Goal: Task Accomplishment & Management: Complete application form

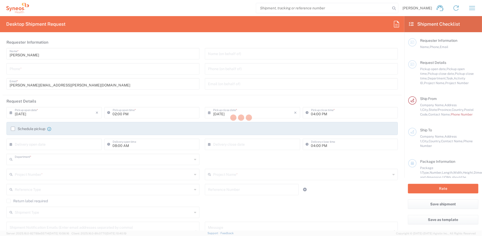
type input "3235"
type input "[US_STATE]"
type input "[GEOGRAPHIC_DATA]"
type input "Syneos Health, LLC-[GEOGRAPHIC_DATA] [GEOGRAPHIC_DATA] [GEOGRAPHIC_DATA]"
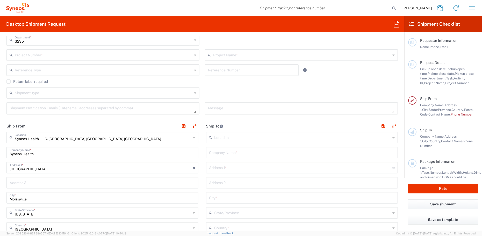
scroll to position [26, 0]
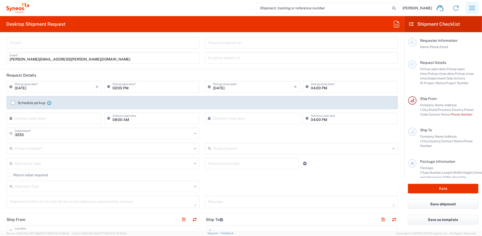
click at [474, 7] on icon "button" at bounding box center [472, 8] width 8 height 8
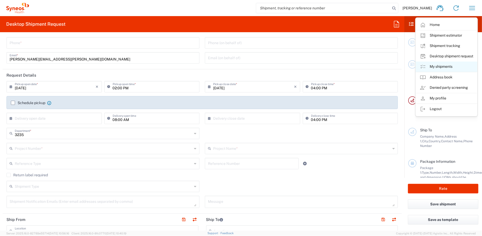
click at [444, 67] on link "My shipments" at bounding box center [447, 66] width 62 height 10
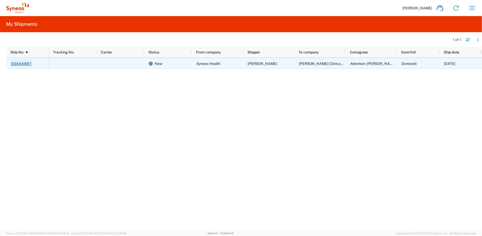
click at [19, 62] on link "56454987" at bounding box center [21, 63] width 21 height 8
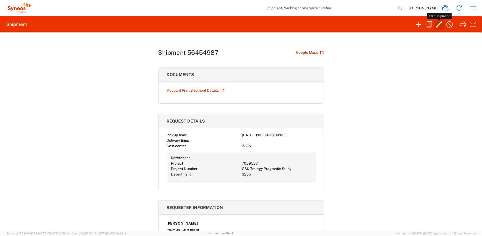
click at [440, 26] on icon "button" at bounding box center [439, 24] width 8 height 8
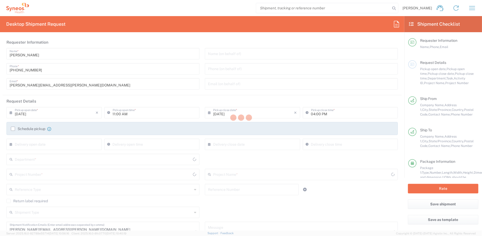
type input "Texas"
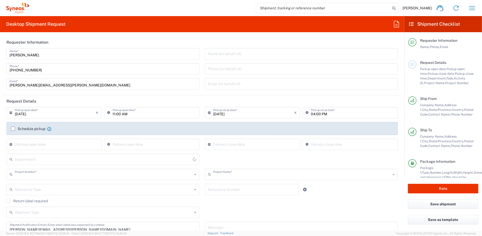
type input "7039537"
type input "GSK Trelegy Pragmatic Study"
type input "3235"
type input "North Carolina"
type input "Envelope"
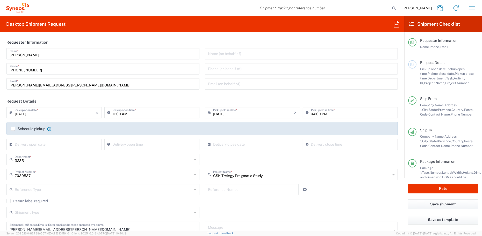
scroll to position [26, 0]
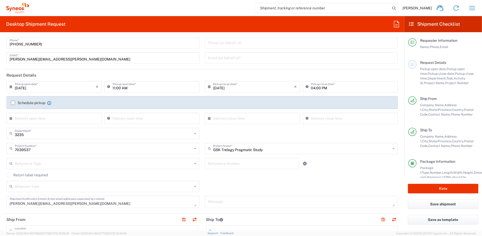
click at [324, 88] on input "04:00 PM" at bounding box center [353, 86] width 84 height 9
click at [312, 73] on header "Request Details" at bounding box center [202, 75] width 399 height 12
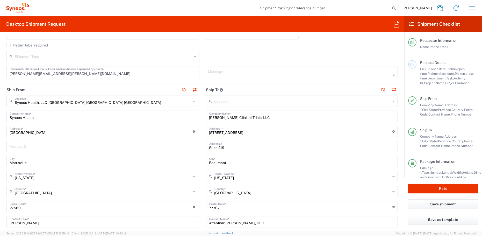
scroll to position [233, 0]
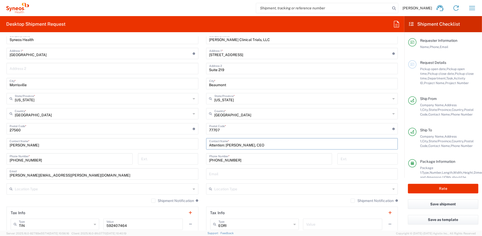
click at [231, 145] on input "Attention: Dennisse Peyton, CEO" at bounding box center [302, 143] width 186 height 9
click at [224, 145] on input "Attention: Dennisse Peyton, CEO" at bounding box center [302, 143] width 186 height 9
paste input "r. Roozbeh SharifD"
click at [256, 144] on input "Attention: Dr. Roozbeh Sharifb Dennisse Peyton, CEO" at bounding box center [302, 143] width 186 height 9
click at [257, 144] on input "Attention: Dr. Roozbeh Sharif Dennisse Peyton, CEO" at bounding box center [302, 143] width 186 height 9
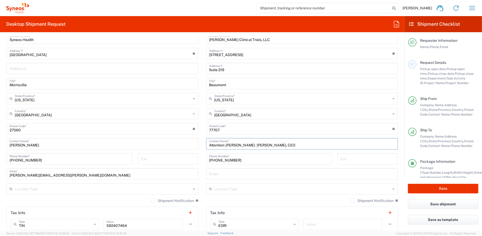
click at [256, 143] on input "Attention: Dr. Roozbeh Sharif Dennisse Peyton, CEO" at bounding box center [302, 143] width 186 height 9
type input "Attention: Dr. Roozbeh Sharif & Dennisse Peyton, CEO"
click at [239, 200] on div "Shipment Notification If checked, a shipment notification email will be sent to…" at bounding box center [302, 202] width 192 height 8
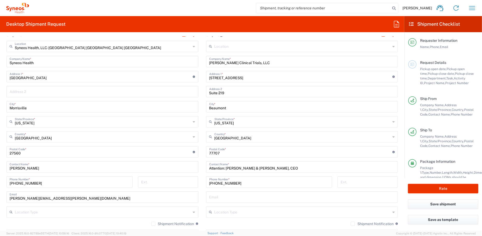
scroll to position [225, 0]
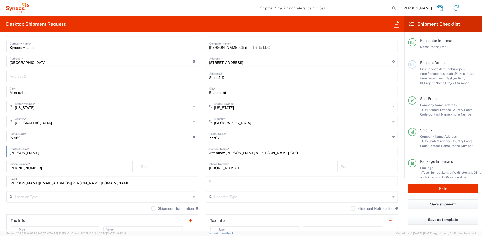
drag, startPoint x: 47, startPoint y: 151, endPoint x: 28, endPoint y: 154, distance: 19.3
click at [6, 153] on main "Syneos Health, LLC-Morrisville NC US Location Syneos Health, LLC-Morrisville NC…" at bounding box center [103, 134] width 200 height 218
paste input "Rajneesh Bhanot"
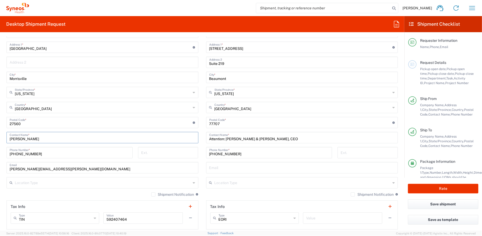
scroll to position [251, 0]
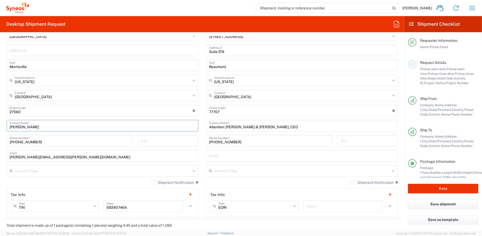
type input "Rajneesh Bhanot"
click at [27, 142] on input "919-227-5867" at bounding box center [70, 140] width 120 height 9
click at [39, 141] on input "919-227-5867" at bounding box center [70, 140] width 120 height 9
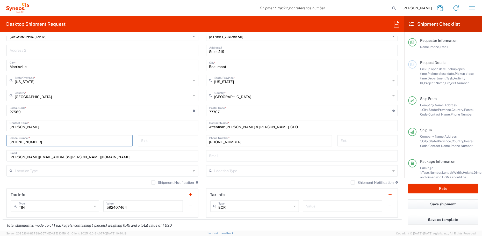
drag, startPoint x: 28, startPoint y: 141, endPoint x: 6, endPoint y: 142, distance: 21.3
click at [34, 137] on input "919-227-5867" at bounding box center [70, 140] width 120 height 9
click at [6, 142] on div "919-227-5867 Phone Number *" at bounding box center [69, 140] width 126 height 11
paste input "418 425 0840"
type input "418 425 0840"
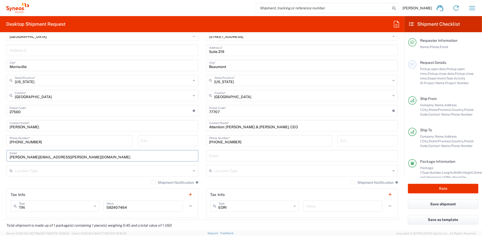
click at [72, 158] on input "jillian.sherman@syneoshealth.com" at bounding box center [103, 155] width 186 height 9
click at [56, 182] on div "Shipment Notification If checked, a shipment notification email will be sent to…" at bounding box center [102, 184] width 192 height 8
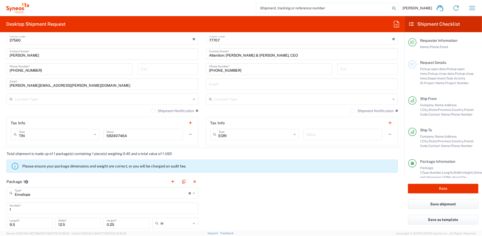
scroll to position [355, 0]
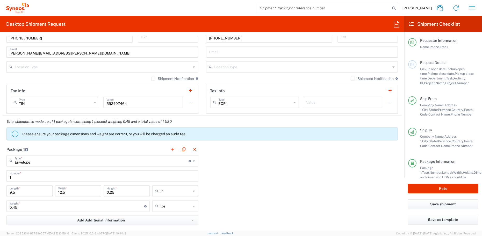
click at [280, 188] on div "Package 1 Envelope Type * Material used to package goods Envelope Large Box Med…" at bounding box center [202, 215] width 399 height 144
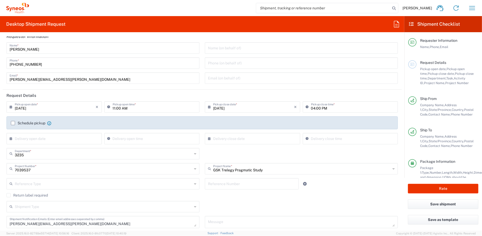
scroll to position [0, 0]
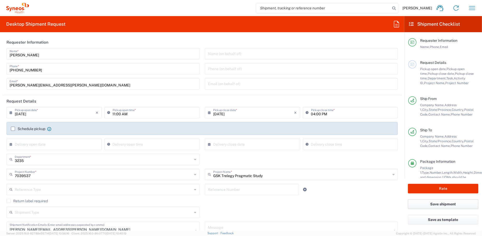
click at [446, 203] on button "Save shipment" at bounding box center [443, 204] width 70 height 10
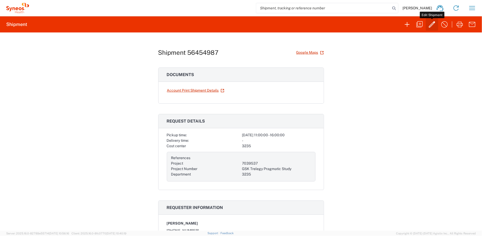
click at [432, 26] on icon "button" at bounding box center [432, 24] width 8 height 8
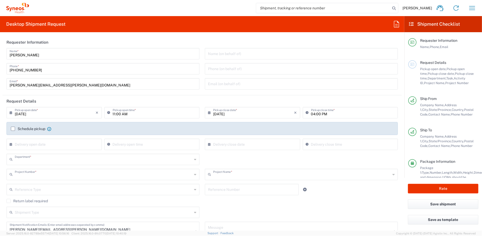
type input "3235"
type input "7039537"
type input "GSK Trelegy Pragmatic Study"
type input "North Carolina"
type input "Texas"
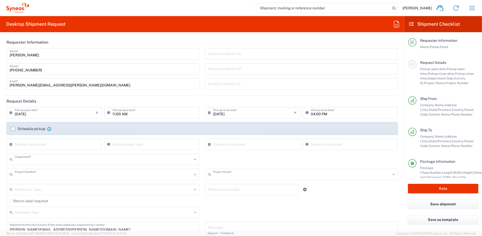
type input "Envelope"
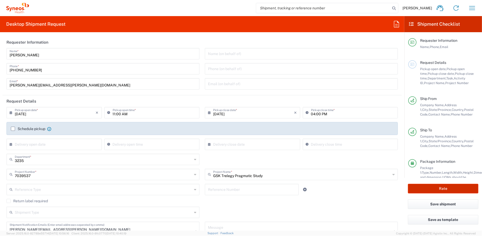
click at [446, 188] on button "Rate" at bounding box center [443, 188] width 70 height 10
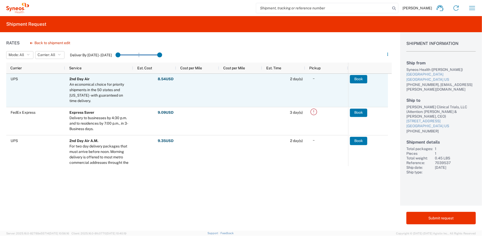
scroll to position [55, 0]
click at [359, 79] on button "Book" at bounding box center [358, 79] width 17 height 8
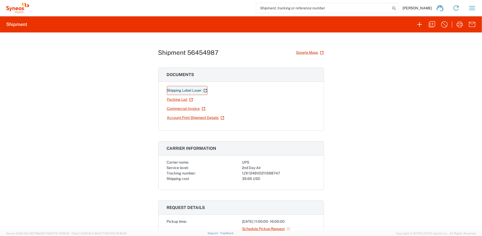
click at [194, 89] on link "Shipping Label Laser" at bounding box center [187, 90] width 41 height 9
